Goal: Task Accomplishment & Management: Use online tool/utility

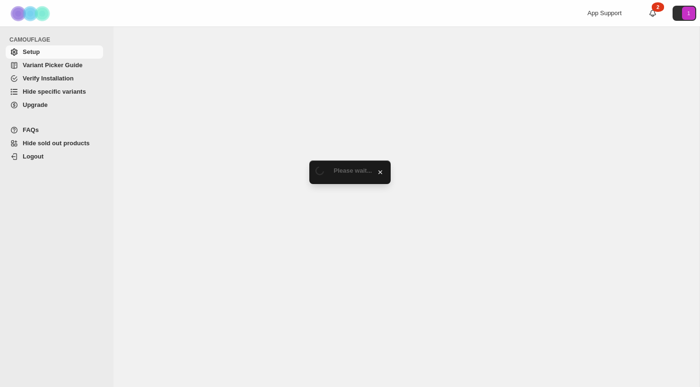
click at [74, 67] on span "Variant Picker Guide" at bounding box center [53, 65] width 60 height 7
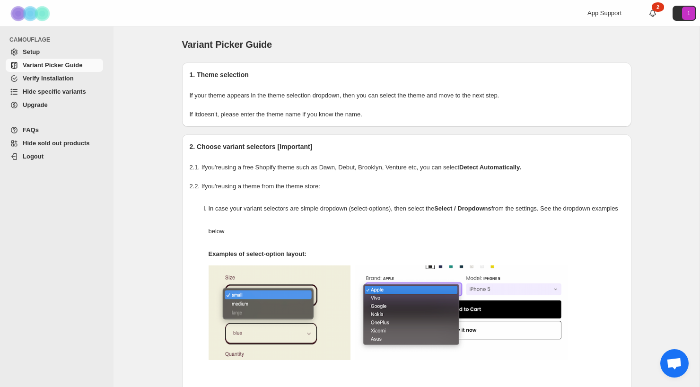
click at [73, 90] on span "Hide specific variants" at bounding box center [54, 91] width 63 height 7
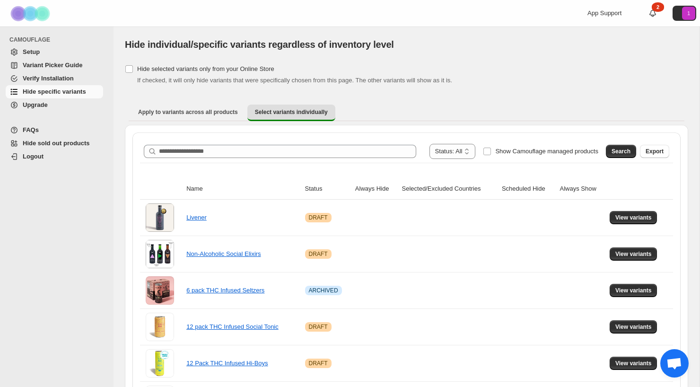
scroll to position [25, 0]
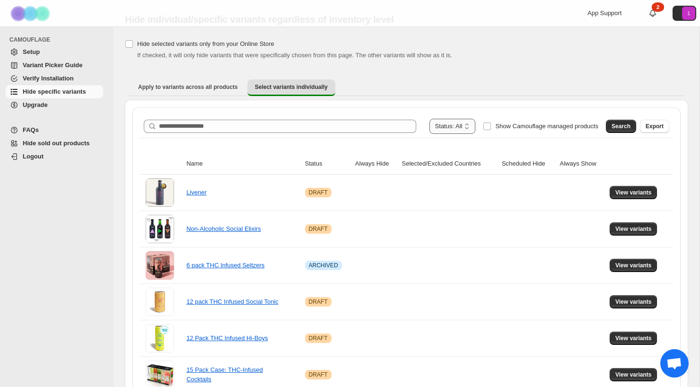
click at [454, 127] on select "**********" at bounding box center [453, 126] width 46 height 15
click at [613, 123] on span "Search" at bounding box center [621, 127] width 19 height 8
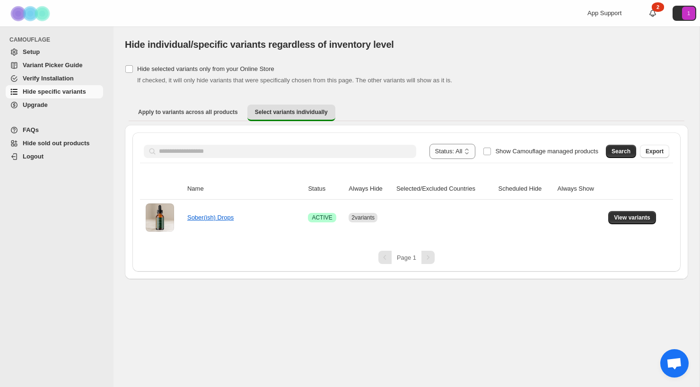
scroll to position [0, 0]
click at [225, 220] on link "Sober(ish) Drops" at bounding box center [210, 217] width 46 height 7
click at [309, 224] on td "Success ACTIVE" at bounding box center [325, 218] width 41 height 36
click at [505, 209] on td at bounding box center [525, 218] width 59 height 36
click at [508, 219] on td at bounding box center [525, 218] width 59 height 36
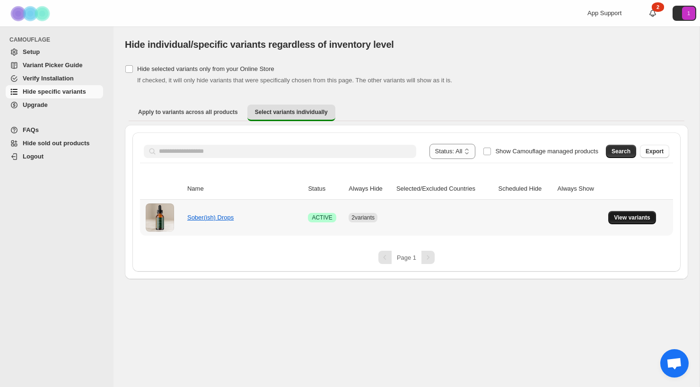
click at [619, 220] on span "View variants" at bounding box center [632, 218] width 36 height 8
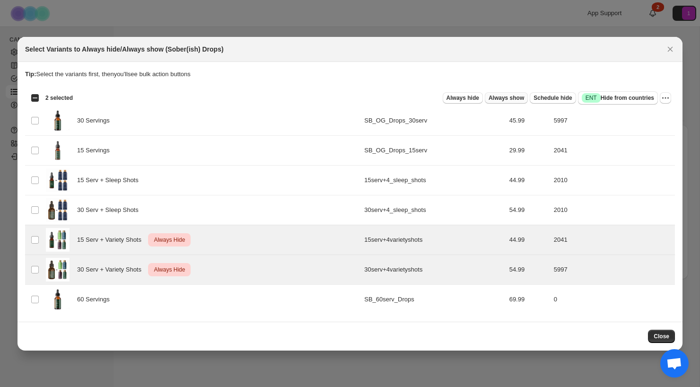
click at [500, 100] on span "Always show" at bounding box center [506, 98] width 35 height 8
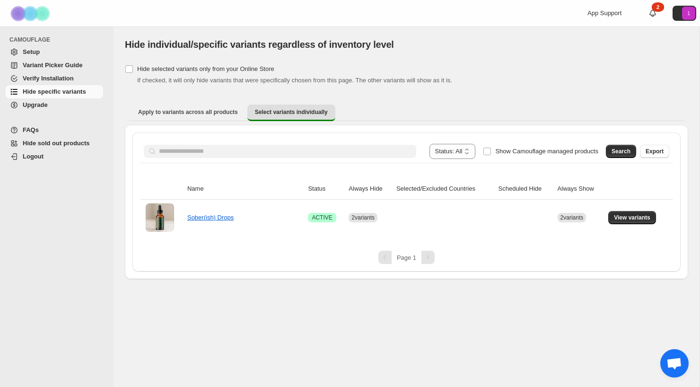
click at [558, 283] on div "**********" at bounding box center [407, 207] width 586 height 361
